Goal: Information Seeking & Learning: Learn about a topic

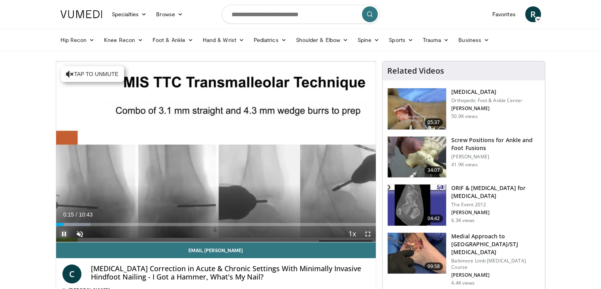
click at [64, 234] on span "Video Player" at bounding box center [64, 234] width 16 height 16
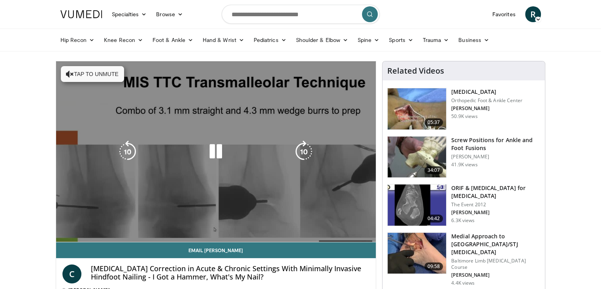
click at [106, 190] on div "10 seconds Tap to unmute" at bounding box center [216, 151] width 320 height 180
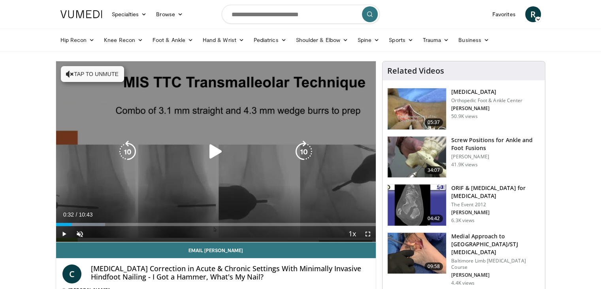
click at [211, 149] on icon "Video Player" at bounding box center [216, 151] width 22 height 22
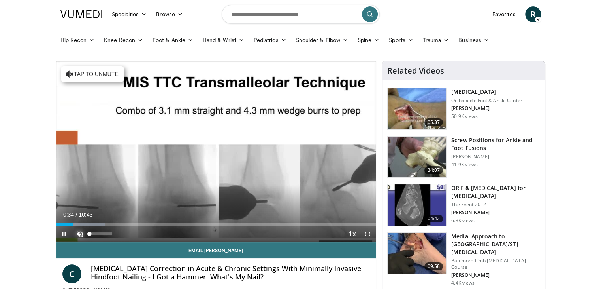
click at [79, 231] on span "Video Player" at bounding box center [80, 234] width 16 height 16
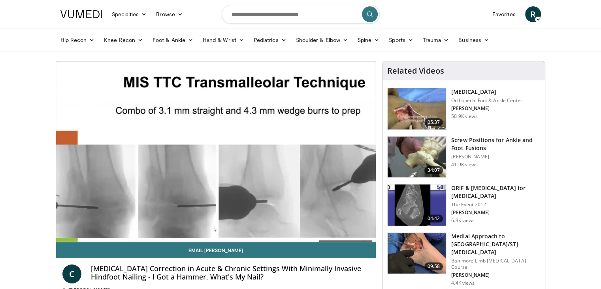
click at [422, 116] on img at bounding box center [417, 108] width 58 height 41
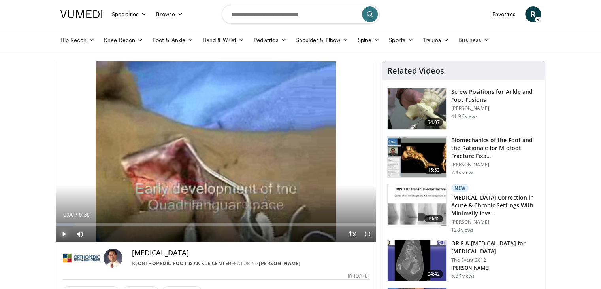
click at [62, 234] on span "Video Player" at bounding box center [64, 234] width 16 height 16
click at [136, 213] on div "Current Time 0:10 / Duration 5:36" at bounding box center [216, 214] width 320 height 7
click at [65, 234] on span "Video Player" at bounding box center [64, 234] width 16 height 16
